Goal: Transaction & Acquisition: Purchase product/service

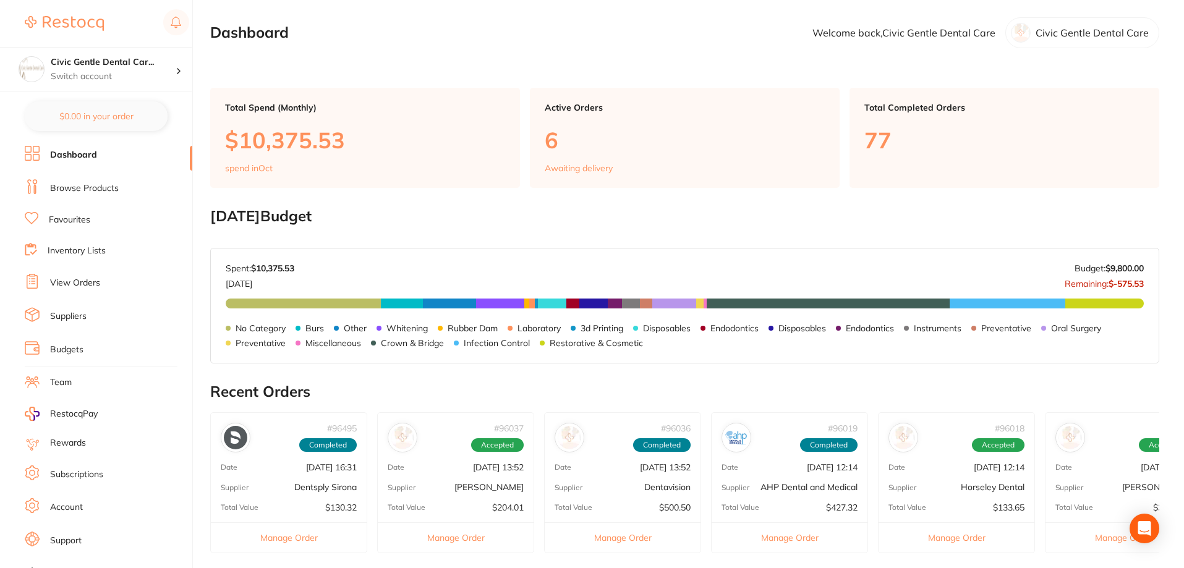
drag, startPoint x: 96, startPoint y: 284, endPoint x: 101, endPoint y: 281, distance: 6.4
click at [101, 281] on li "View Orders" at bounding box center [109, 283] width 168 height 19
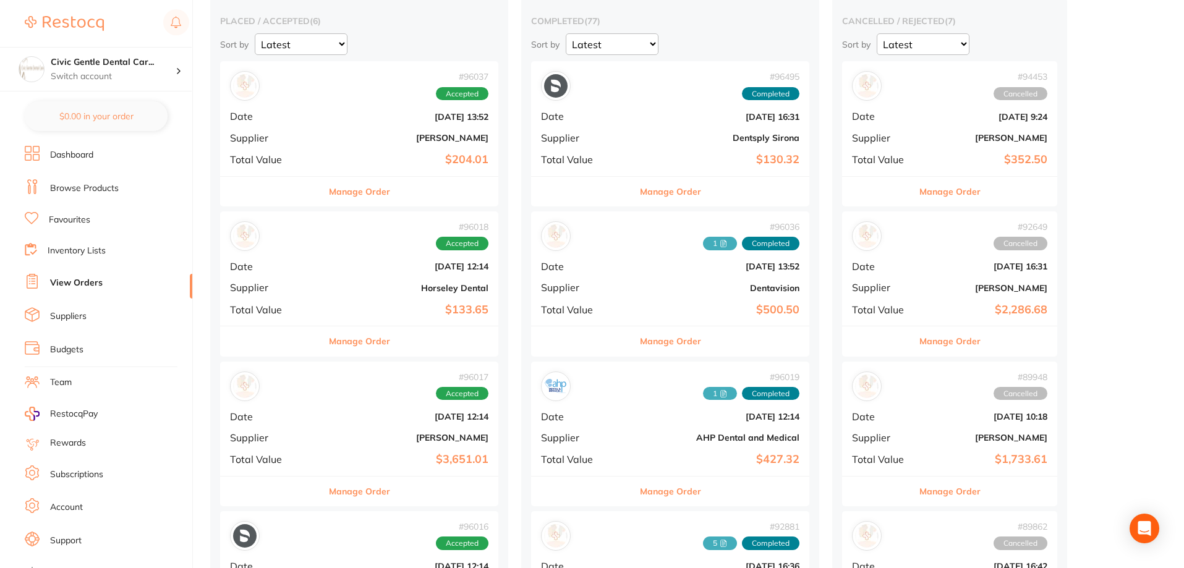
scroll to position [62, 0]
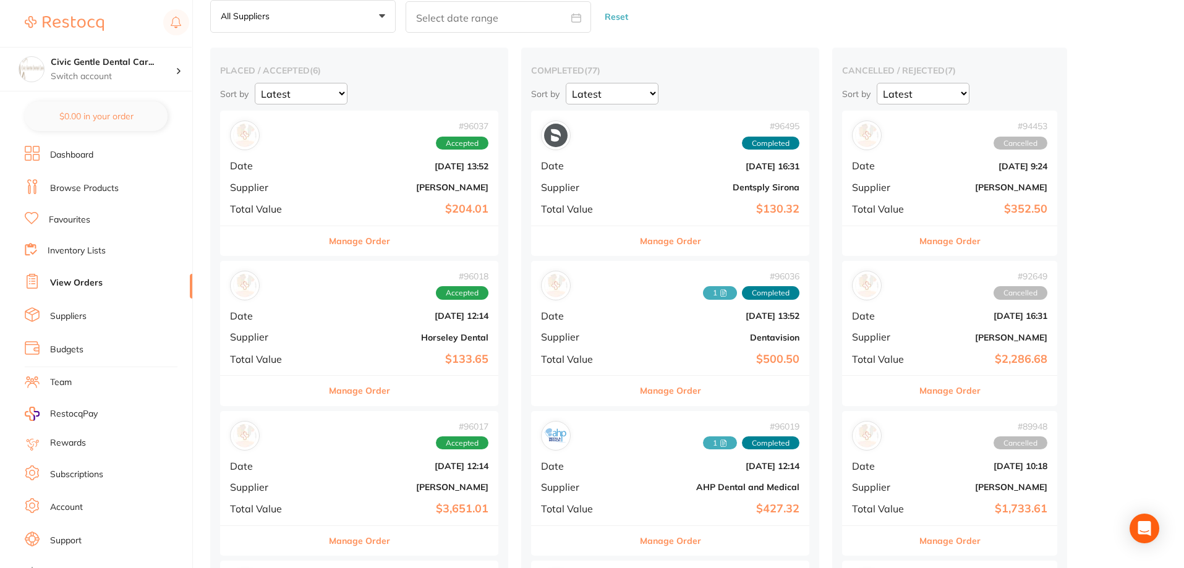
click at [89, 187] on link "Browse Products" at bounding box center [84, 188] width 69 height 12
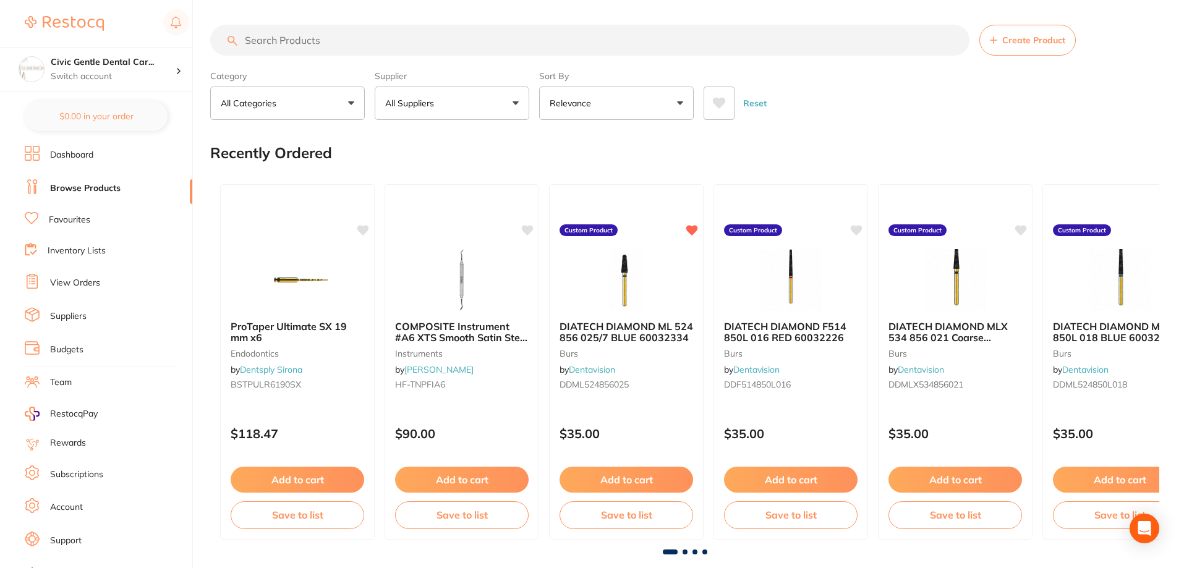
click at [369, 48] on input "search" at bounding box center [589, 40] width 759 height 31
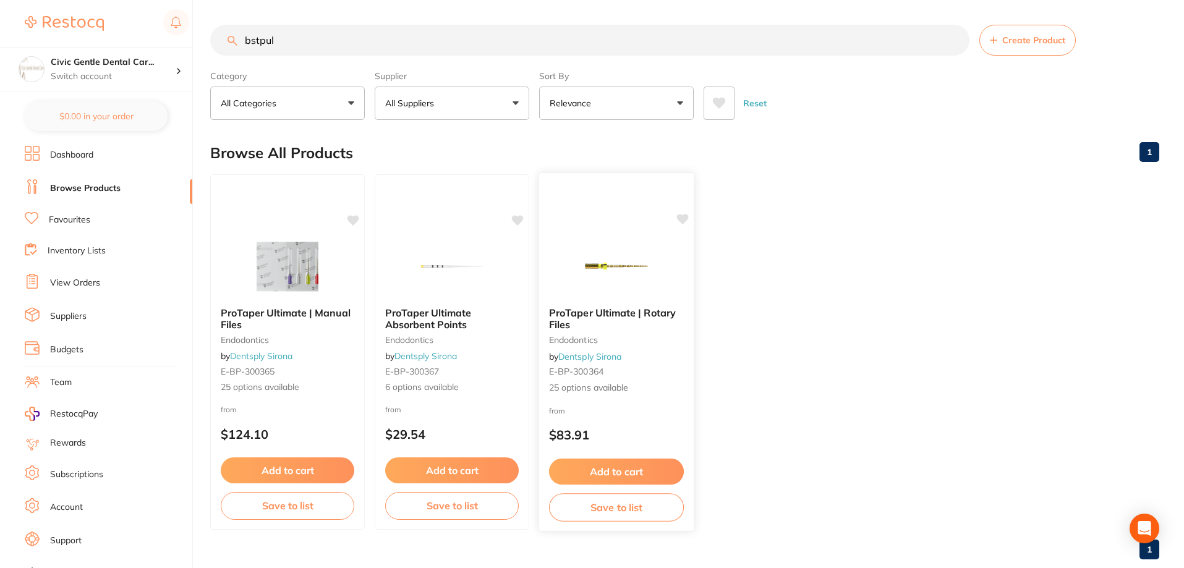
type input "bstpul"
click at [621, 320] on b "ProTaper Ultimate | Rotary Files" at bounding box center [616, 318] width 135 height 23
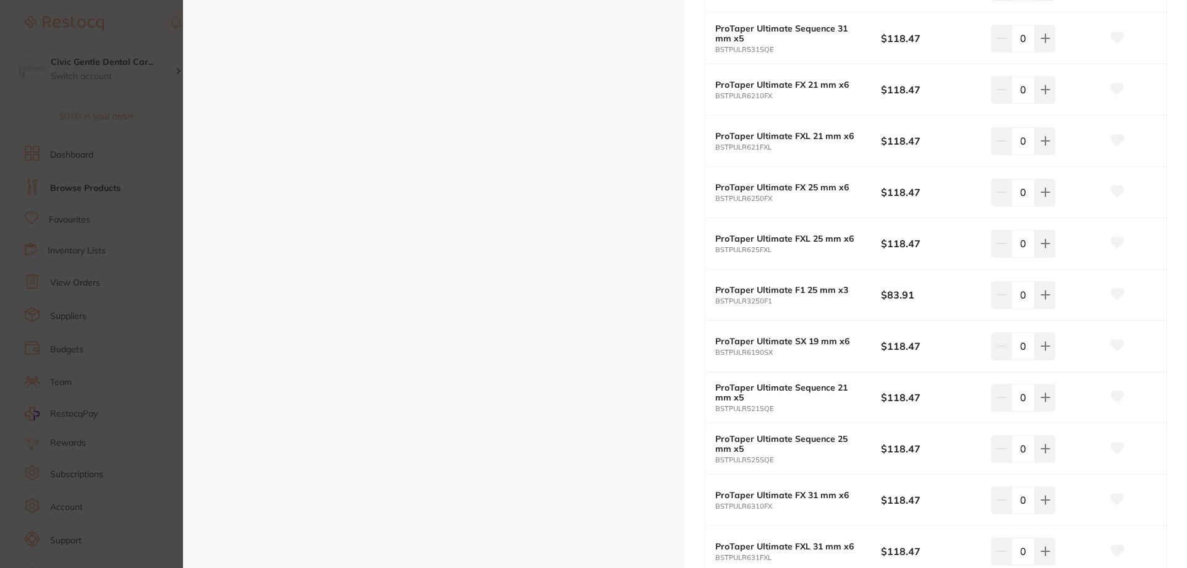
scroll to position [989, 0]
drag, startPoint x: 714, startPoint y: 340, endPoint x: 1104, endPoint y: 355, distance: 389.8
click at [1104, 355] on div "ProTaper Ultimate SX 19 mm x6 BSTPULR6190SX $118.47 0" at bounding box center [936, 345] width 461 height 51
